Goal: Information Seeking & Learning: Learn about a topic

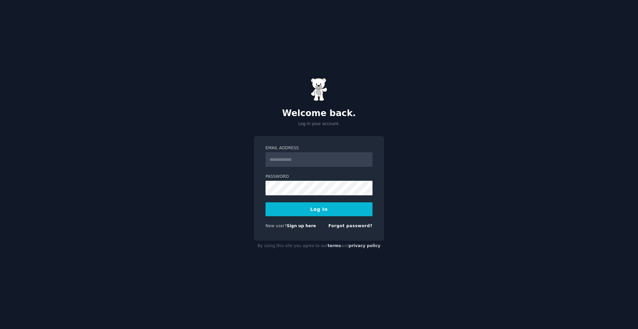
type input "**********"
click at [318, 208] on button "Log In" at bounding box center [318, 210] width 107 height 14
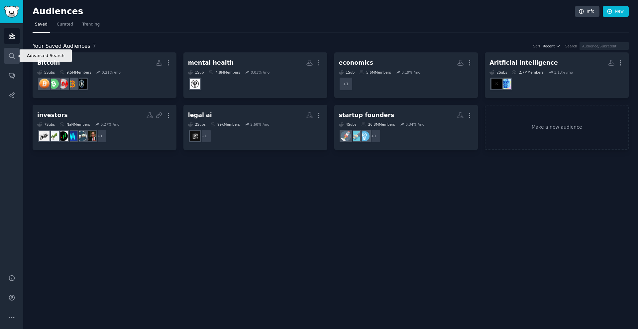
click at [12, 50] on link "Search" at bounding box center [12, 56] width 16 height 16
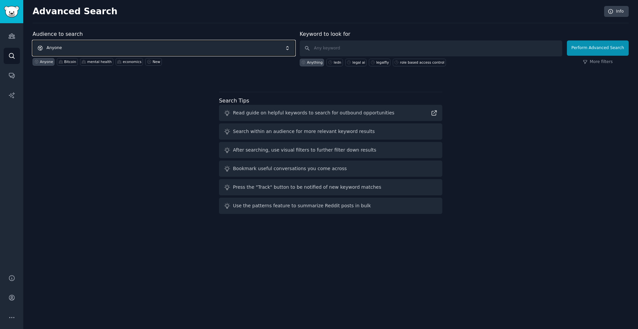
click at [99, 47] on span "Anyone" at bounding box center [164, 48] width 262 height 15
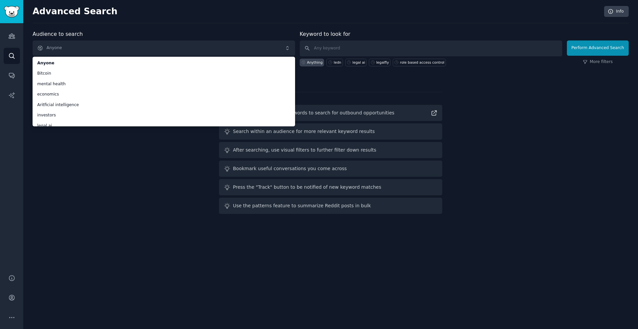
click at [352, 92] on div "Search Tips Read guide on helpful keywords to search for outbound opportunities…" at bounding box center [330, 153] width 223 height 123
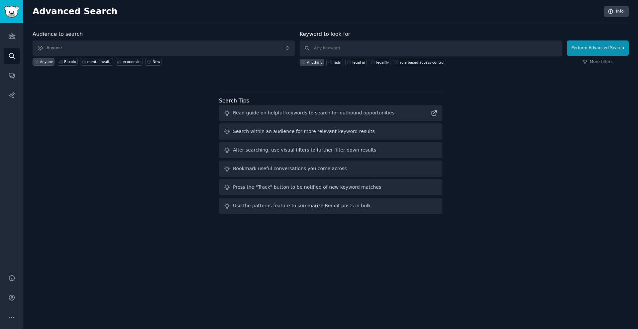
drag, startPoint x: 455, startPoint y: 17, endPoint x: 428, endPoint y: 12, distance: 27.4
click at [455, 17] on div "Advanced Search Info" at bounding box center [331, 14] width 596 height 17
drag, startPoint x: 425, startPoint y: 12, endPoint x: 351, endPoint y: 10, distance: 74.1
click at [320, 7] on h2 "Advanced Search" at bounding box center [316, 11] width 567 height 11
click at [383, 62] on div "legalfly" at bounding box center [382, 62] width 13 height 5
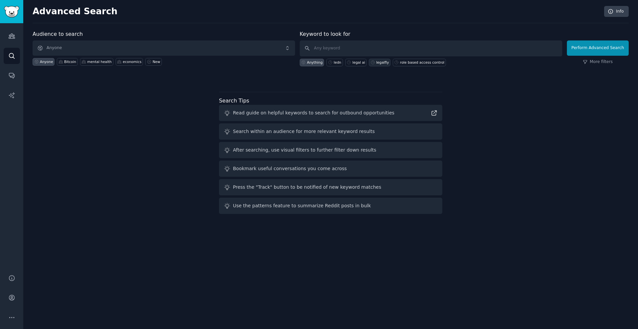
type input "legalfly"
click at [593, 49] on button "Perform Advanced Search" at bounding box center [597, 48] width 62 height 15
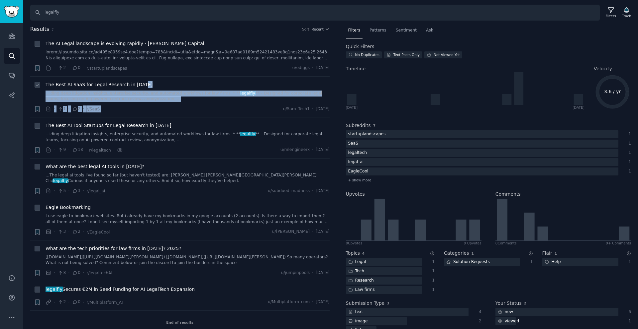
drag, startPoint x: 229, startPoint y: 84, endPoint x: 212, endPoint y: 105, distance: 27.8
click at [212, 105] on div "The Best AI SaaS for Legal Research in 2025 ...iding deep litigation insights, …" at bounding box center [187, 97] width 284 height 32
click at [211, 106] on div "· 1 · 2 · r/SaaS u/Sam_Tech1 · Thu 27/02/2025" at bounding box center [187, 109] width 284 height 7
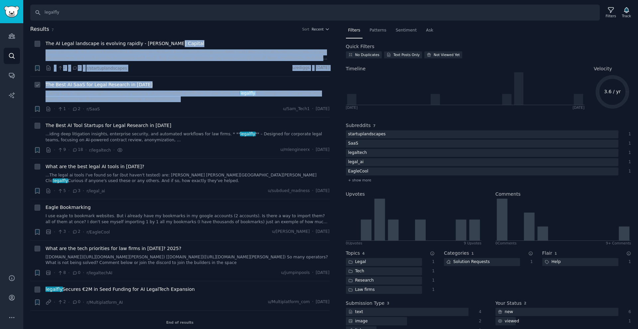
drag, startPoint x: 186, startPoint y: 41, endPoint x: 203, endPoint y: 101, distance: 62.4
click at [203, 101] on ul "+ The AI Legal landscape is evolving rapidly - Dawn Capital · 2 · 0 · r/startup…" at bounding box center [179, 185] width 299 height 299
click at [203, 101] on link "...iding deep litigation insights, enterprise security, and automated workflows…" at bounding box center [187, 97] width 284 height 12
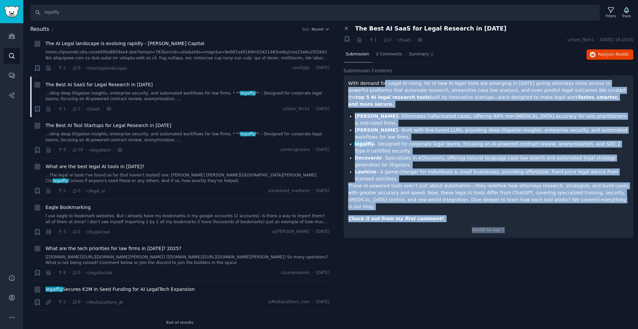
drag, startPoint x: 417, startPoint y: 146, endPoint x: 460, endPoint y: 223, distance: 88.0
click at [460, 223] on div "Submission Contents With demand for Legal AI rising, lot of new AI legal tools …" at bounding box center [488, 156] width 290 height 178
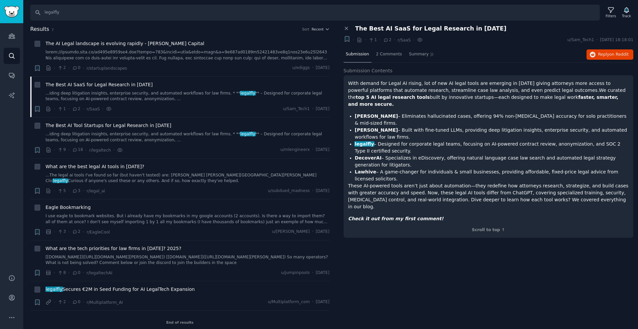
click at [460, 223] on div "Submission Contents With demand for Legal AI rising, lot of new AI legal tools …" at bounding box center [488, 156] width 290 height 178
click at [403, 11] on input "legalfly" at bounding box center [314, 13] width 569 height 16
